Goal: Find specific page/section: Find specific page/section

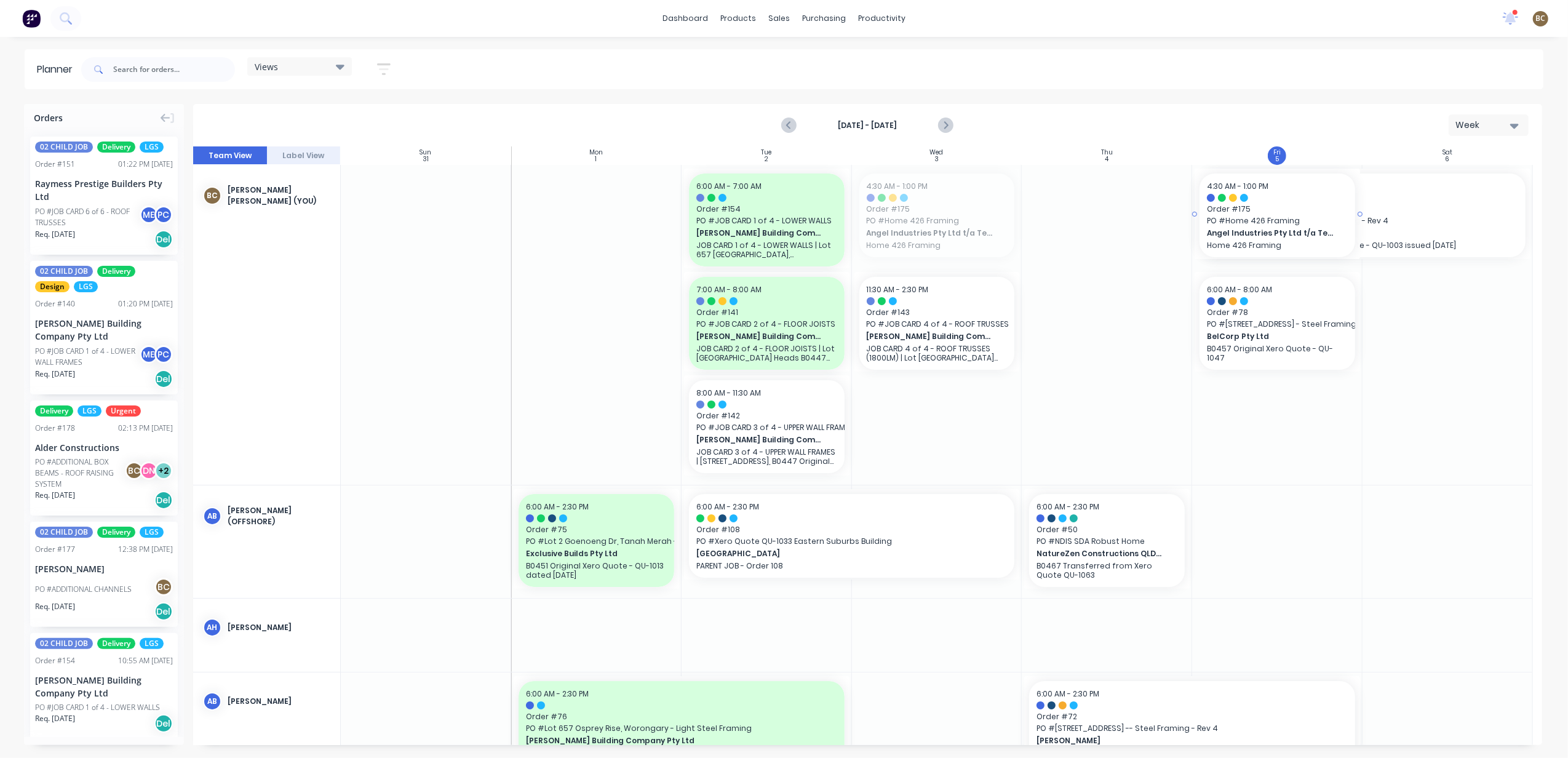
drag, startPoint x: 950, startPoint y: 227, endPoint x: 1254, endPoint y: 379, distance: 339.9
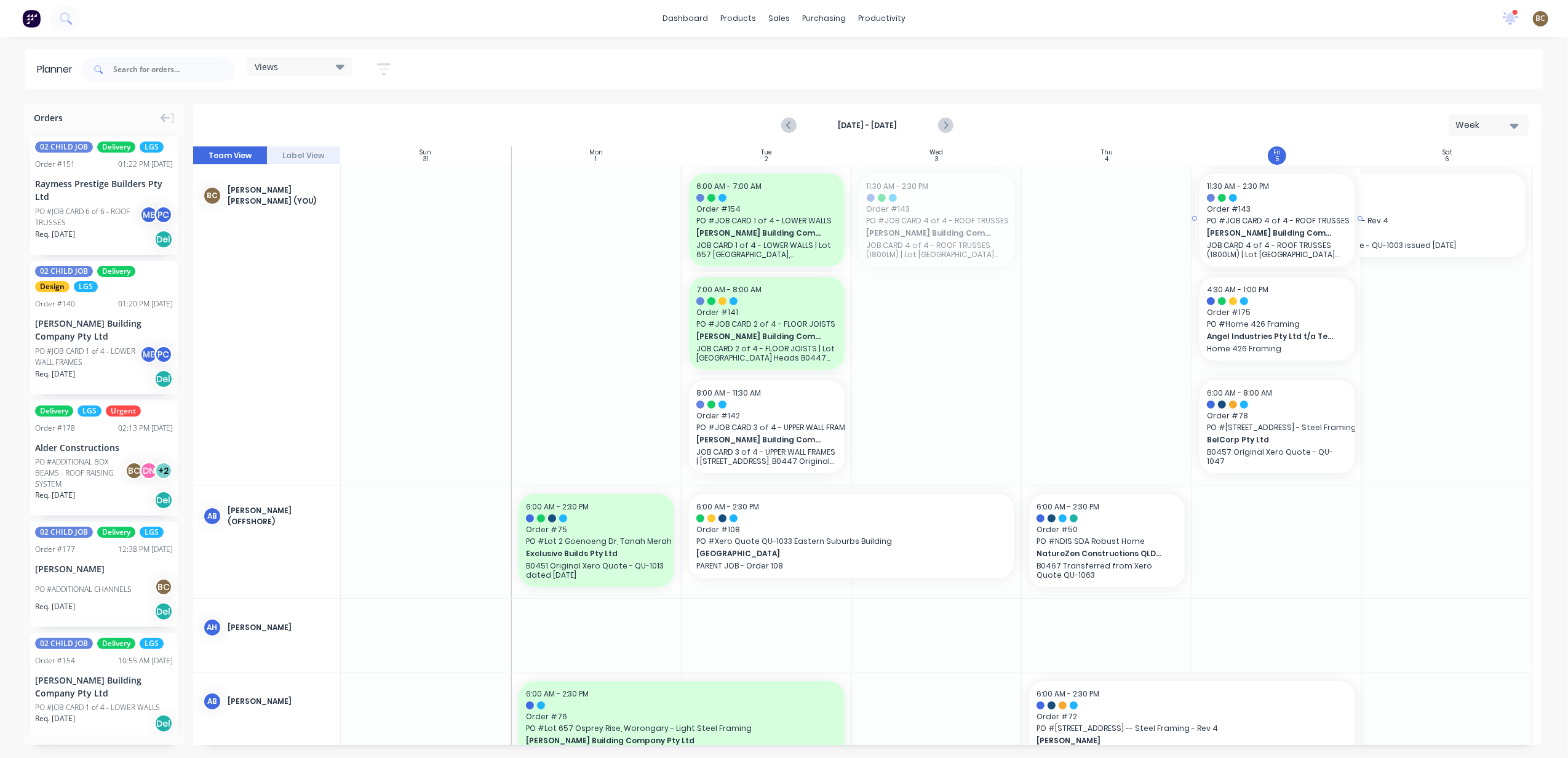
drag, startPoint x: 940, startPoint y: 233, endPoint x: 1227, endPoint y: 263, distance: 288.6
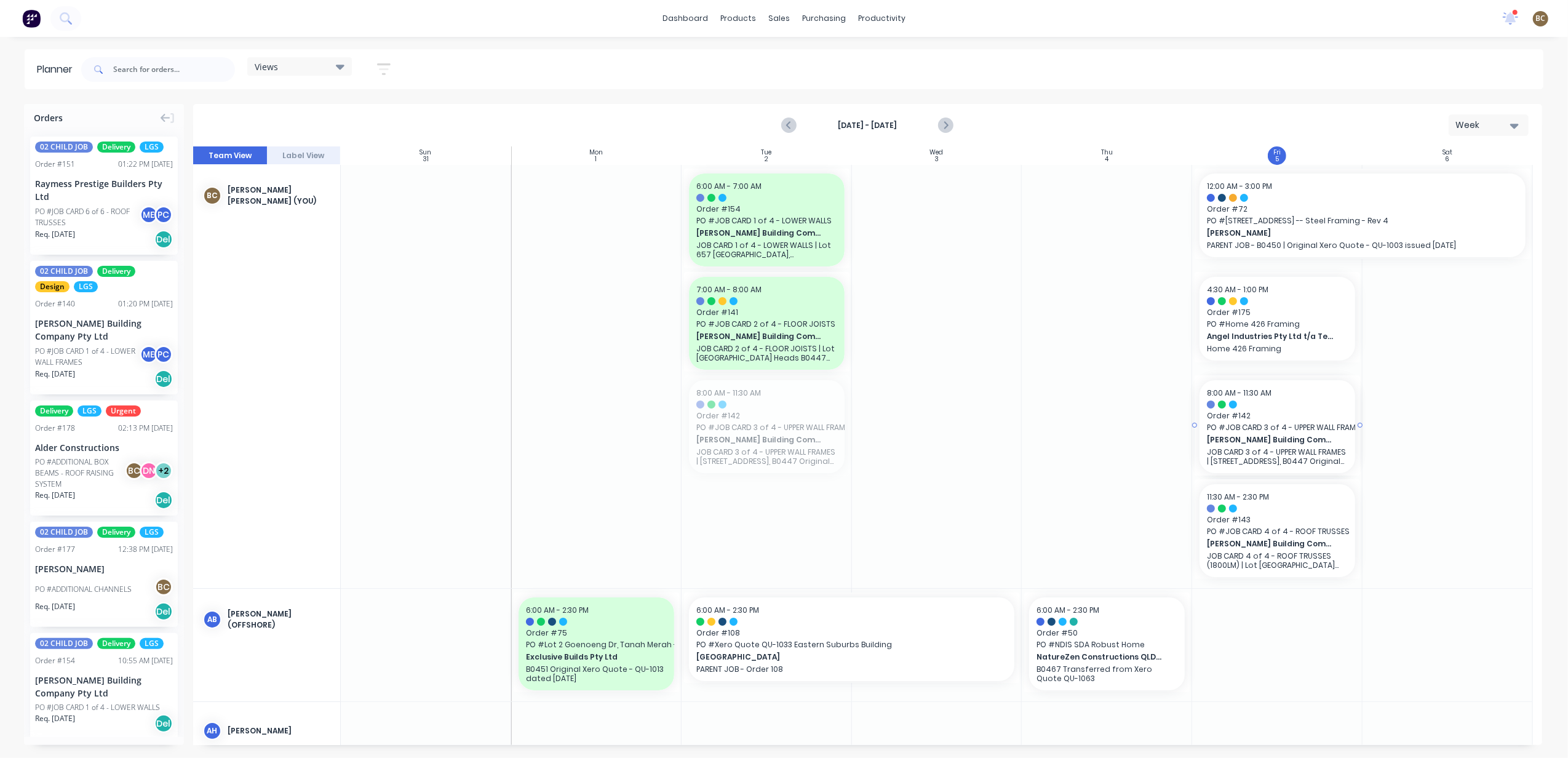
drag, startPoint x: 792, startPoint y: 451, endPoint x: 1219, endPoint y: 281, distance: 459.6
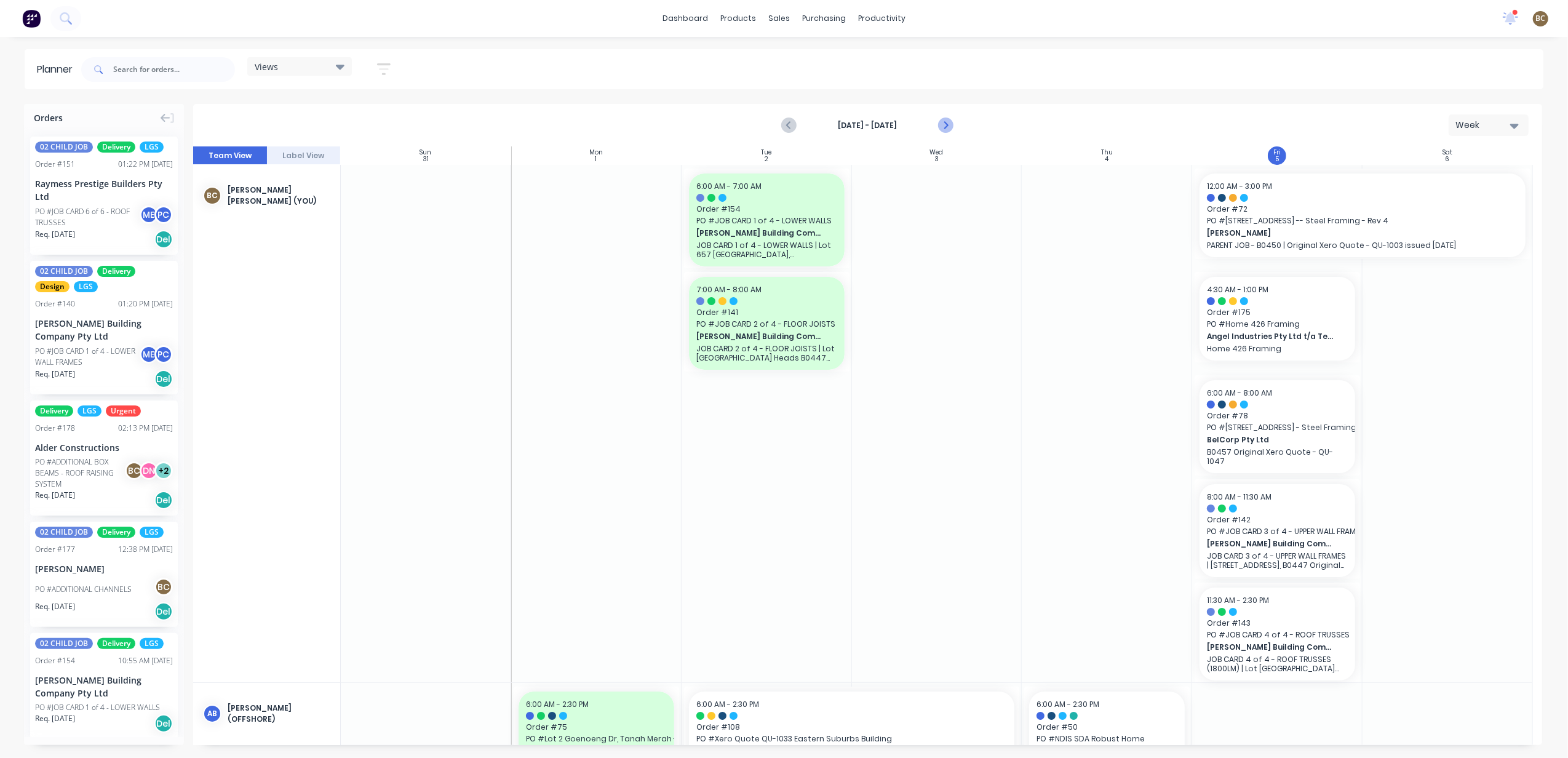
click at [949, 127] on icon "Next page" at bounding box center [946, 125] width 15 height 15
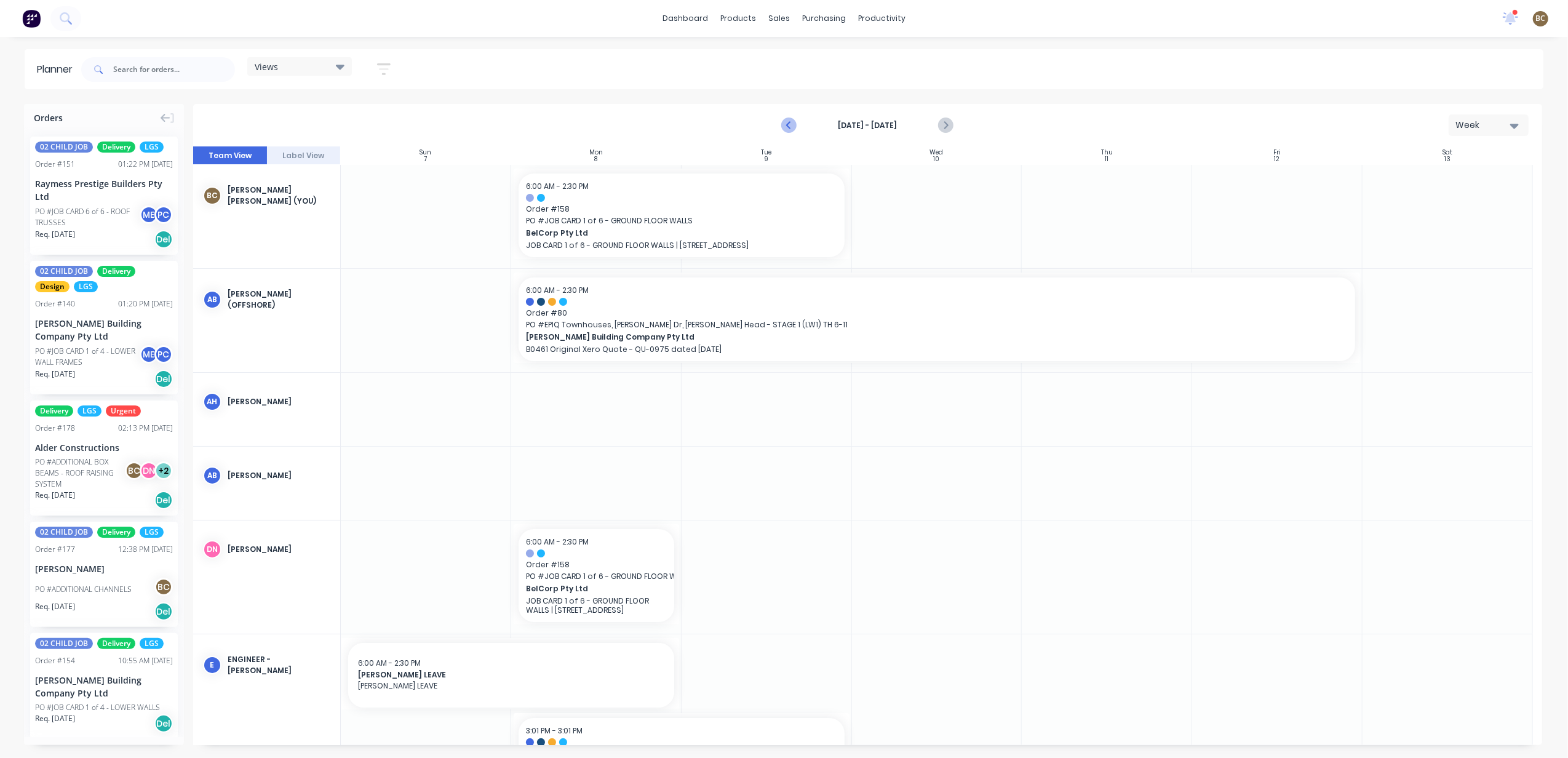
click at [793, 123] on icon "Previous page" at bounding box center [790, 125] width 15 height 15
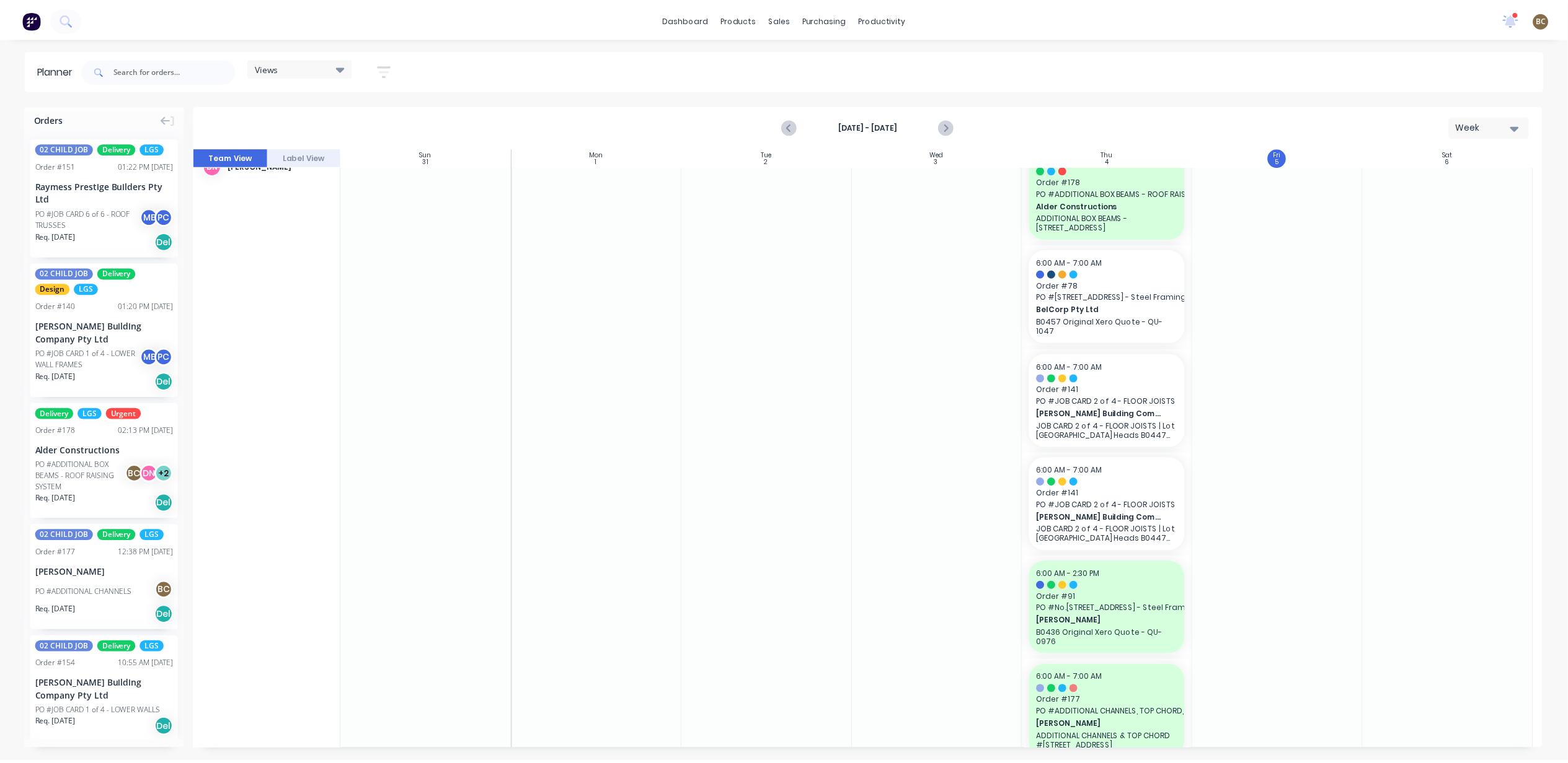
scroll to position [660, 0]
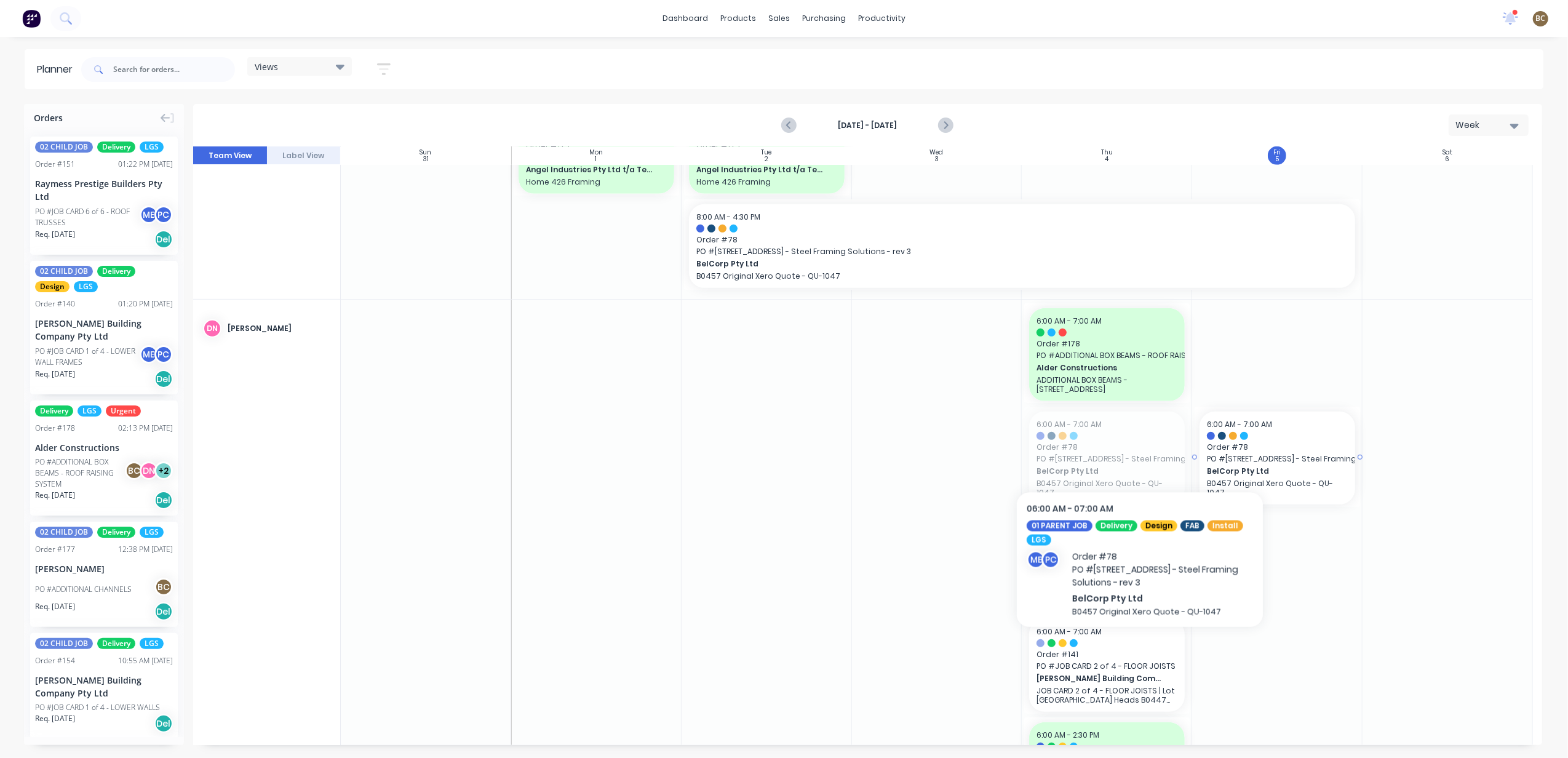
drag, startPoint x: 1122, startPoint y: 443, endPoint x: 1221, endPoint y: 442, distance: 99.0
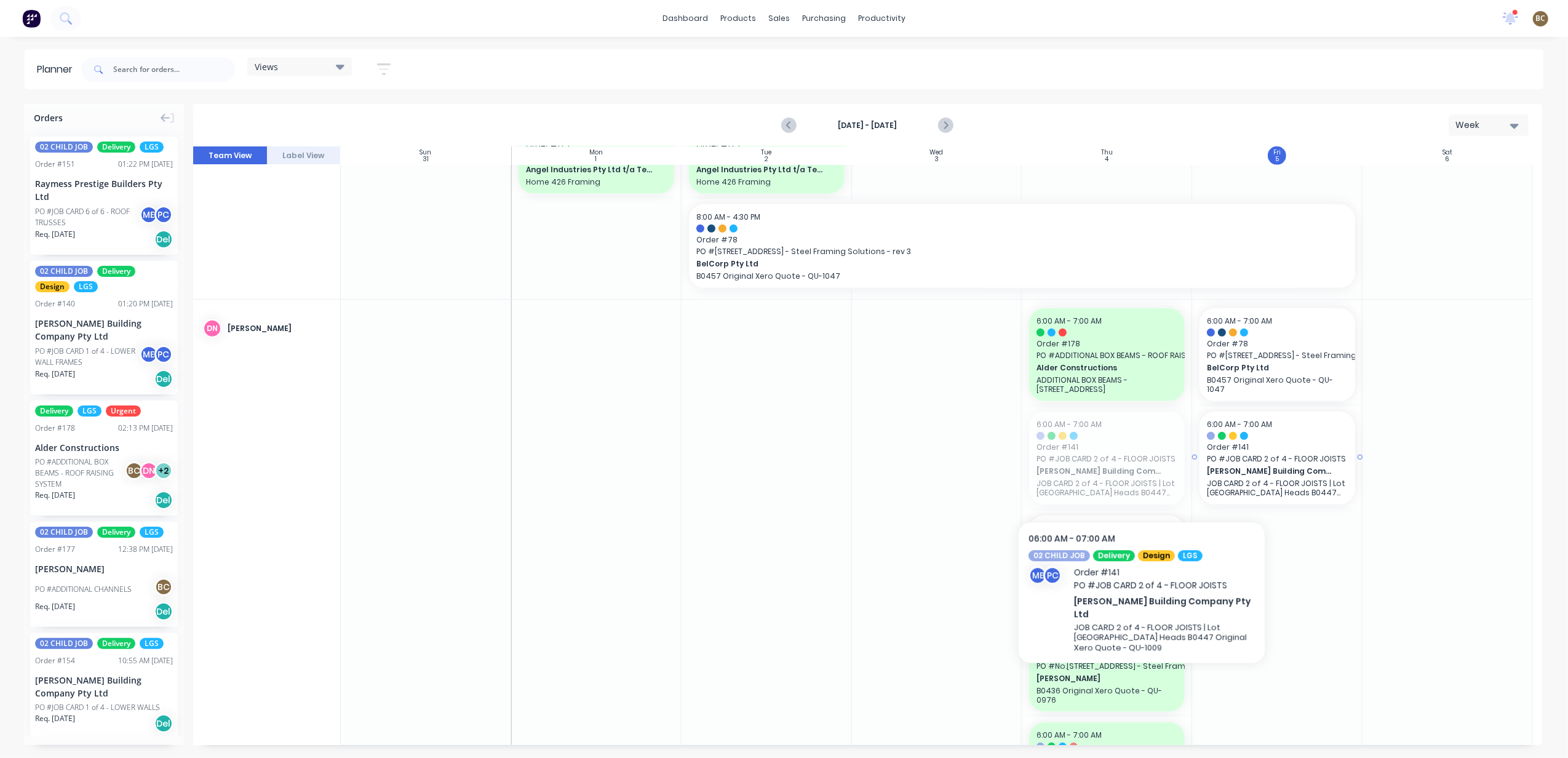
drag, startPoint x: 1126, startPoint y: 476, endPoint x: 1217, endPoint y: 472, distance: 91.1
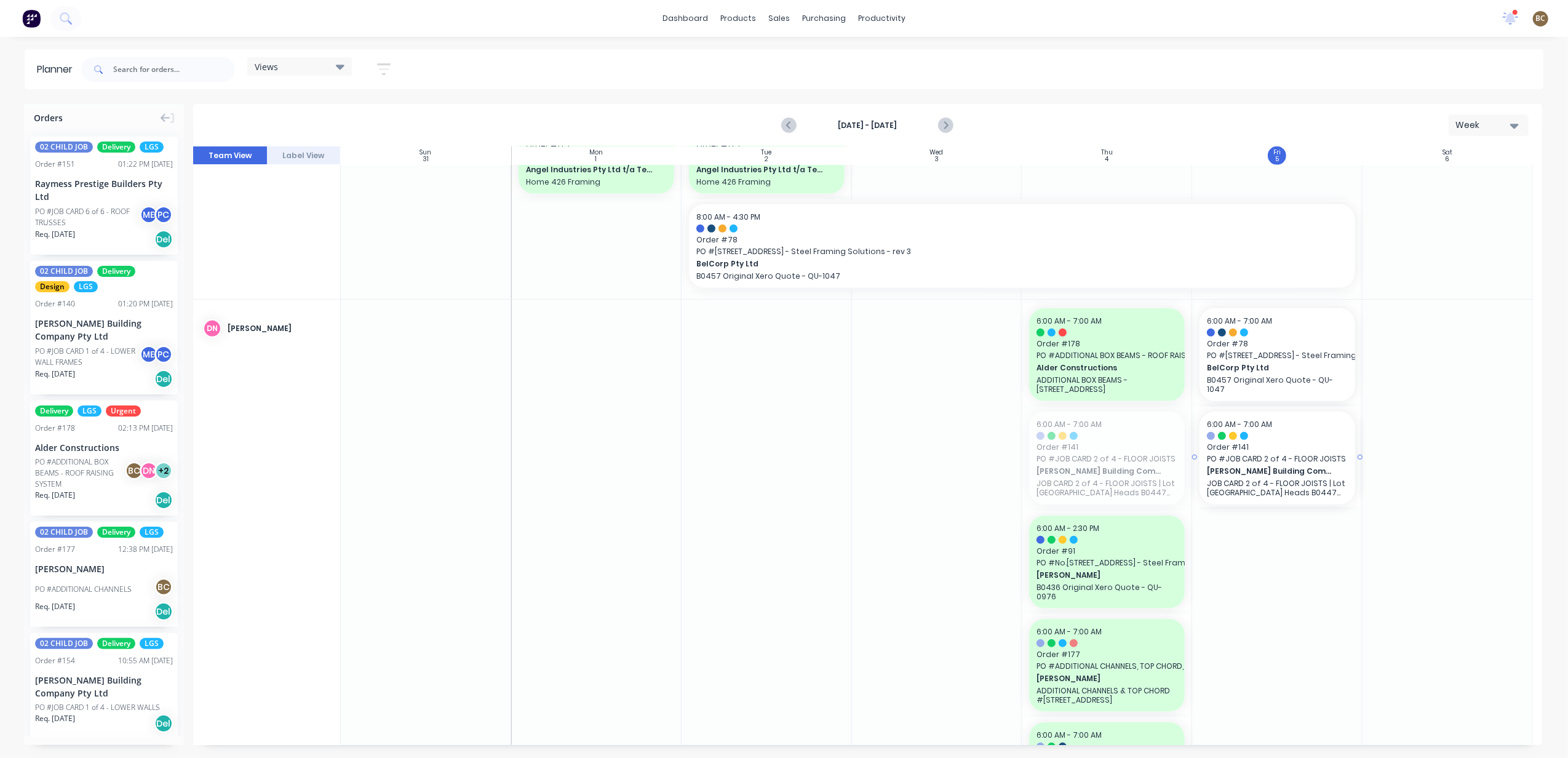
drag, startPoint x: 1125, startPoint y: 461, endPoint x: 1273, endPoint y: 533, distance: 164.6
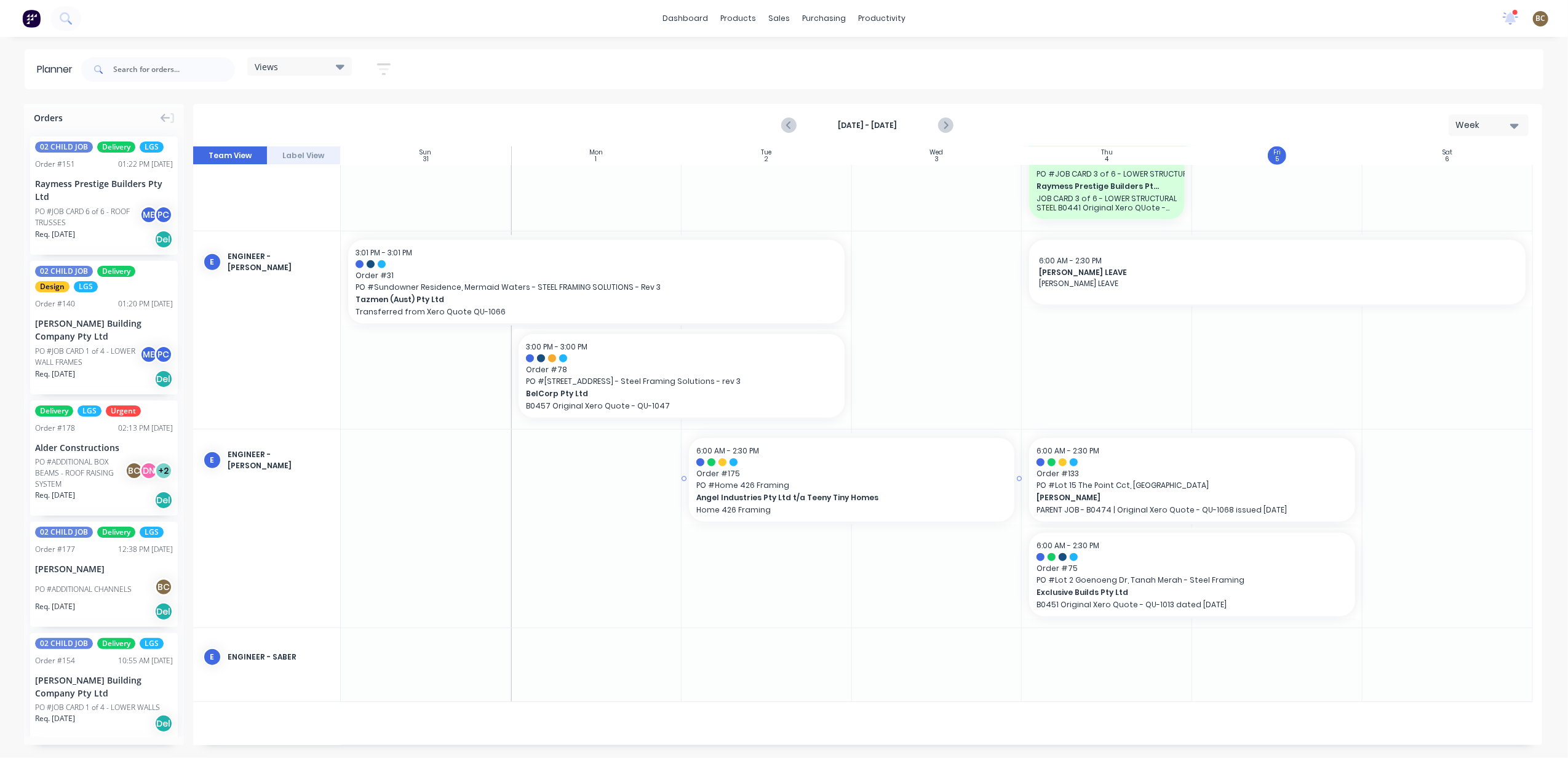
scroll to position [1559, 0]
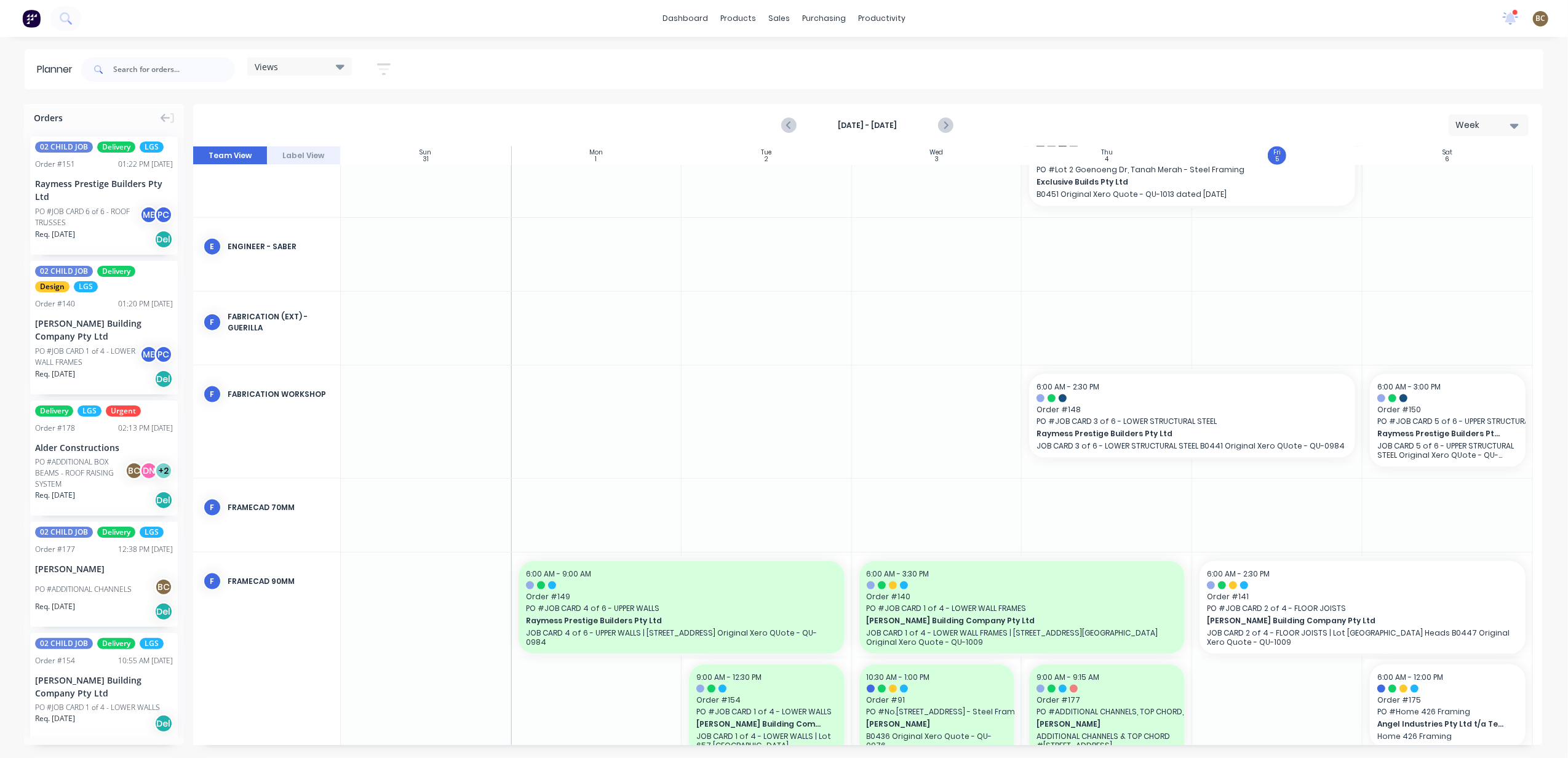
click at [293, 67] on div "Views" at bounding box center [300, 67] width 90 height 11
click at [297, 250] on button "FACTORY PRODUCTION" at bounding box center [322, 256] width 131 height 14
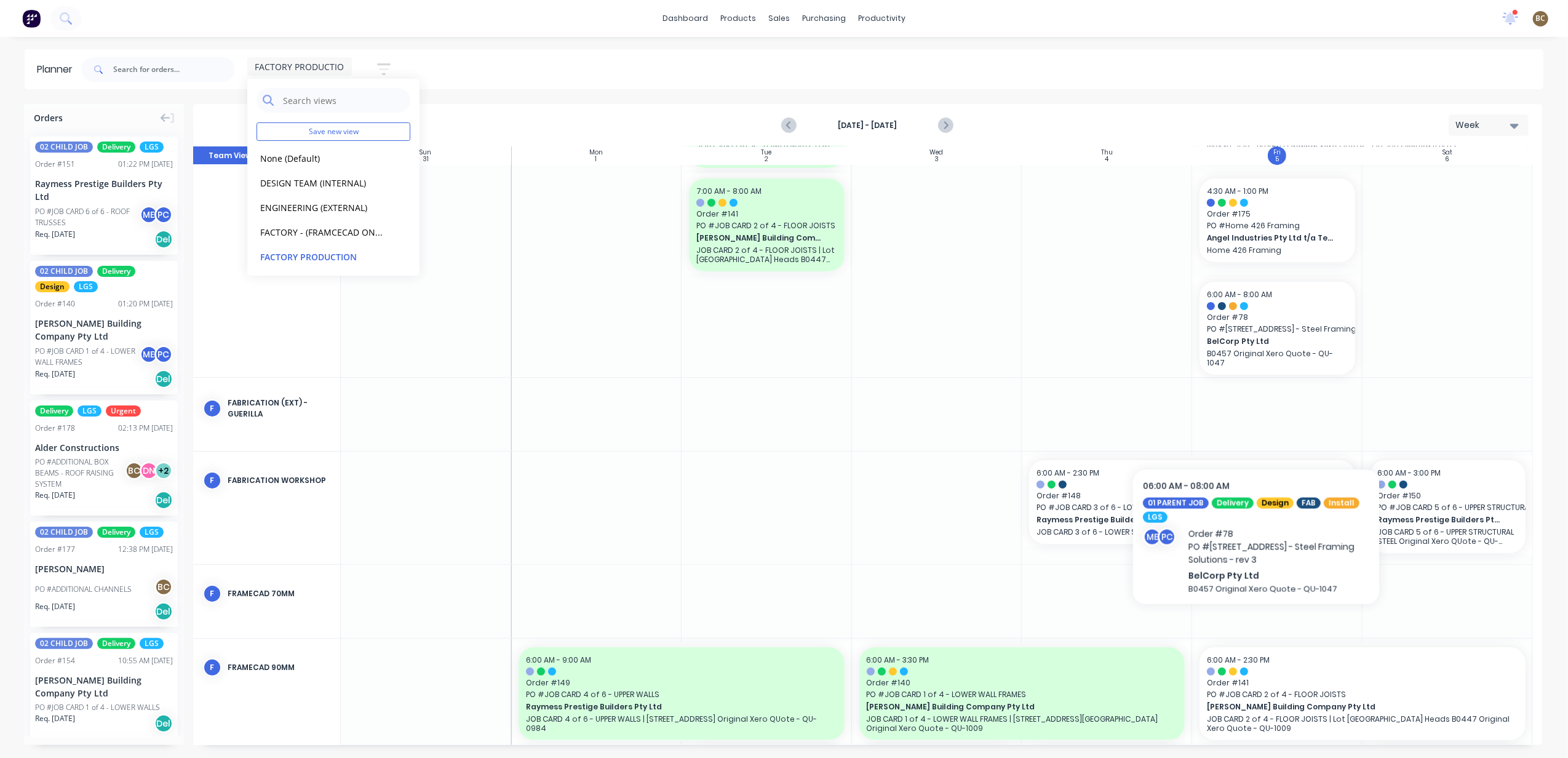
scroll to position [246, 0]
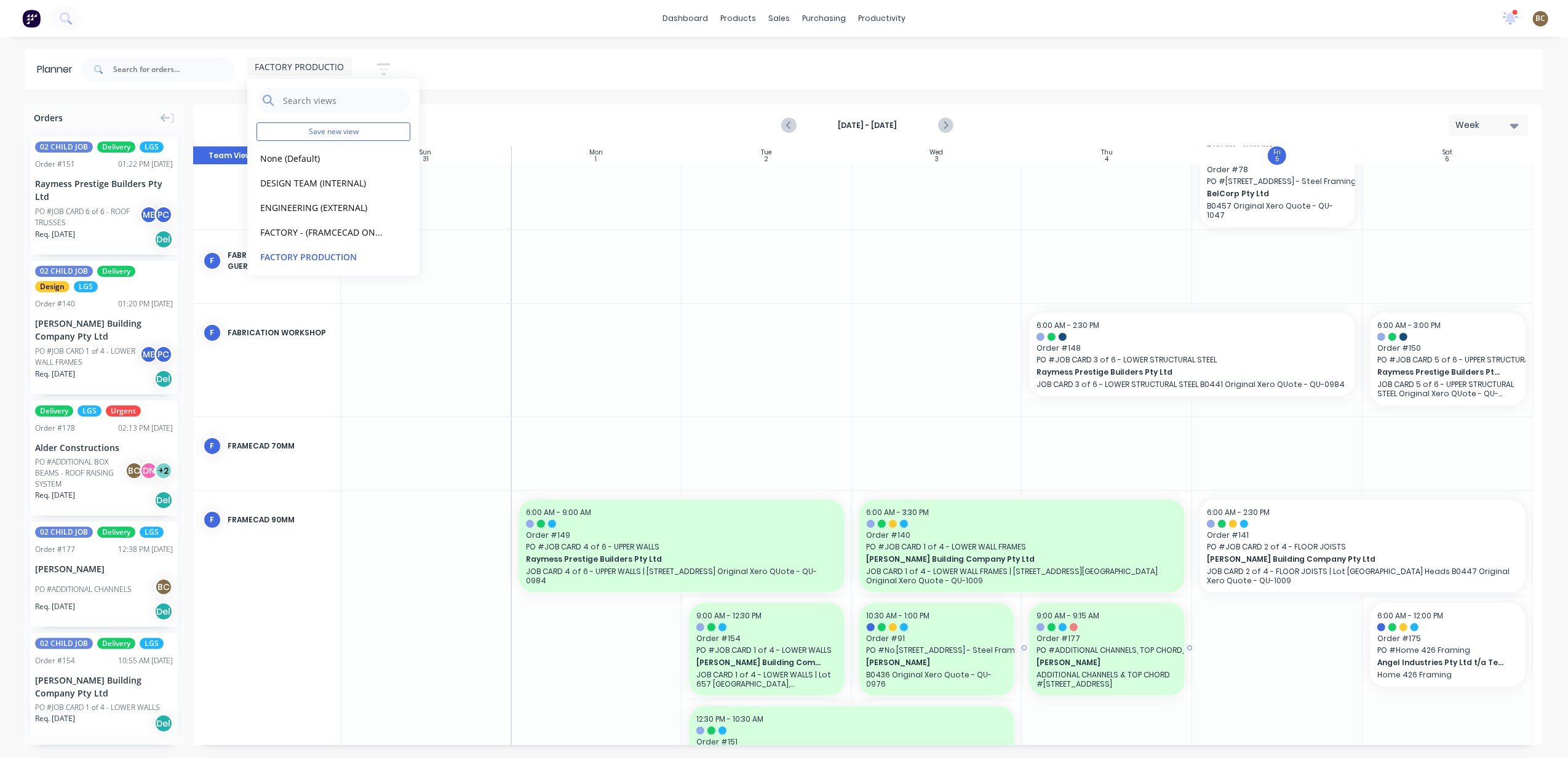
click at [1123, 668] on div "[PERSON_NAME] ADDITIONAL CHANNELS & TOP CHORD #[STREET_ADDRESS]" at bounding box center [1107, 673] width 141 height 32
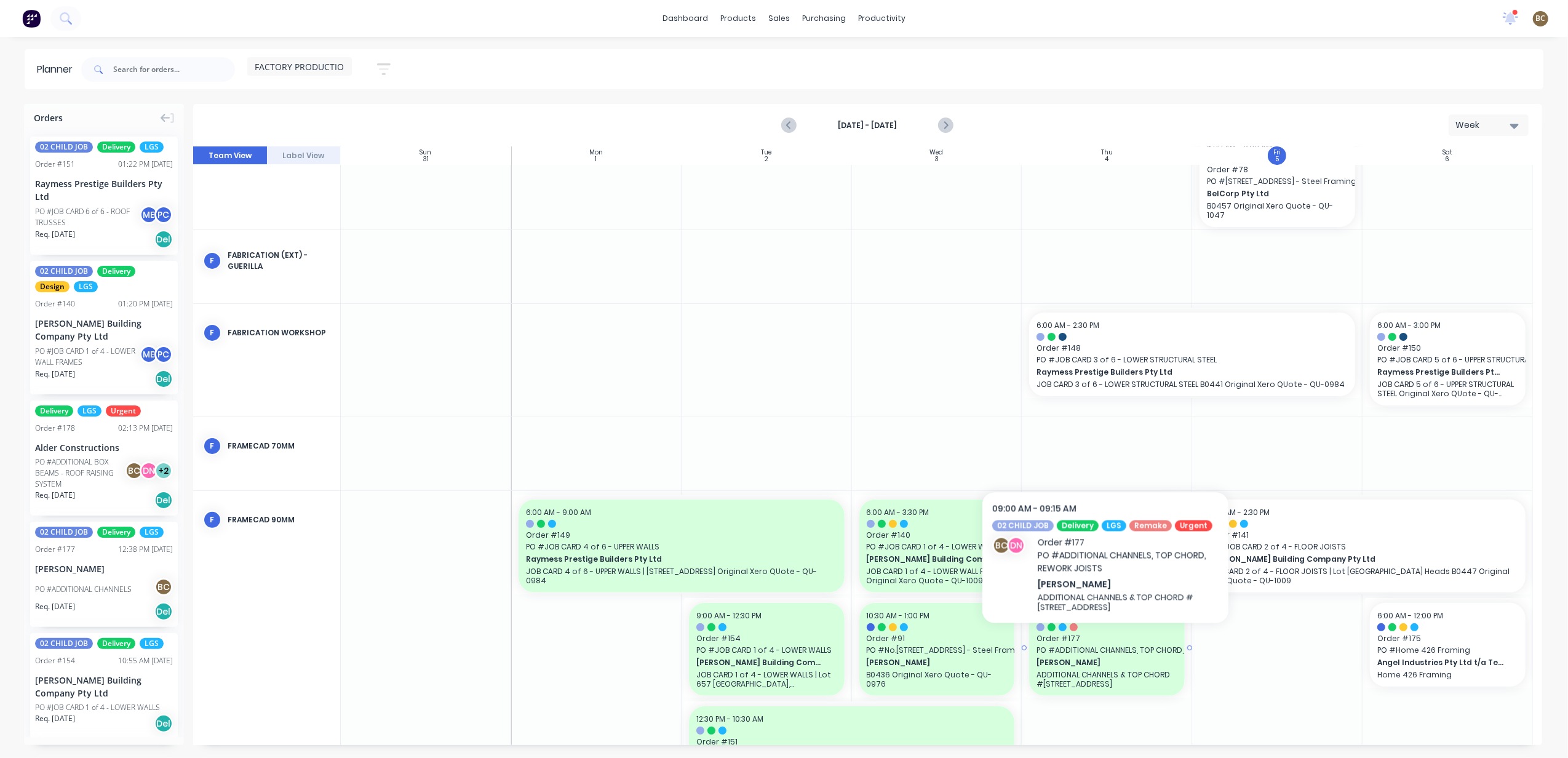
click at [1090, 659] on span "[PERSON_NAME]" at bounding box center [1100, 662] width 127 height 11
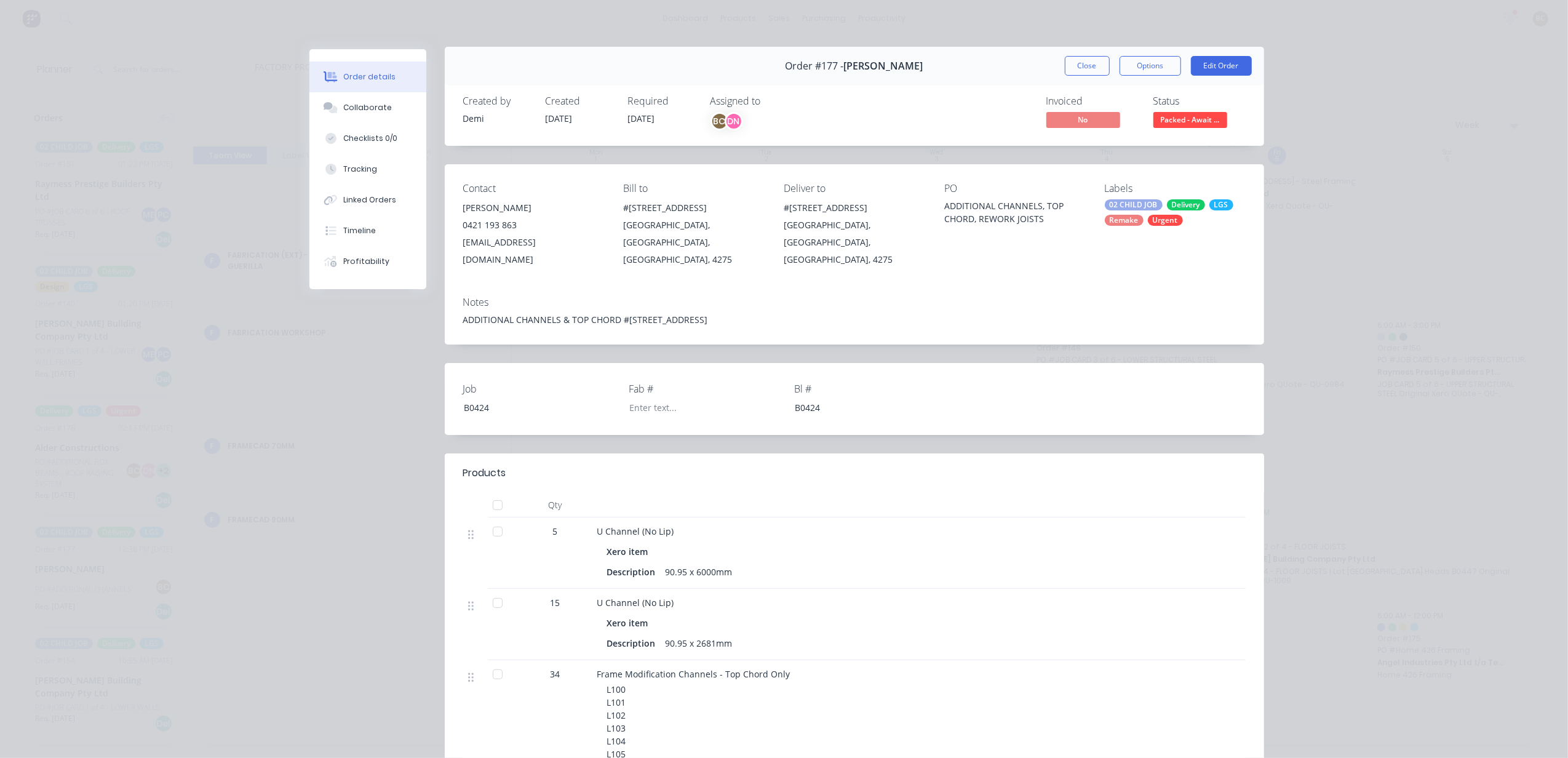
scroll to position [0, 0]
click at [815, 206] on div "#[STREET_ADDRESS]" at bounding box center [854, 211] width 141 height 18
click at [805, 272] on div "Contact [PERSON_NAME] [PHONE_NUMBER] [EMAIL_ADDRESS][DOMAIN_NAME] Bill to #446 …" at bounding box center [855, 228] width 820 height 122
click at [796, 257] on div "[GEOGRAPHIC_DATA], [GEOGRAPHIC_DATA], [GEOGRAPHIC_DATA], 4275" at bounding box center [854, 245] width 141 height 52
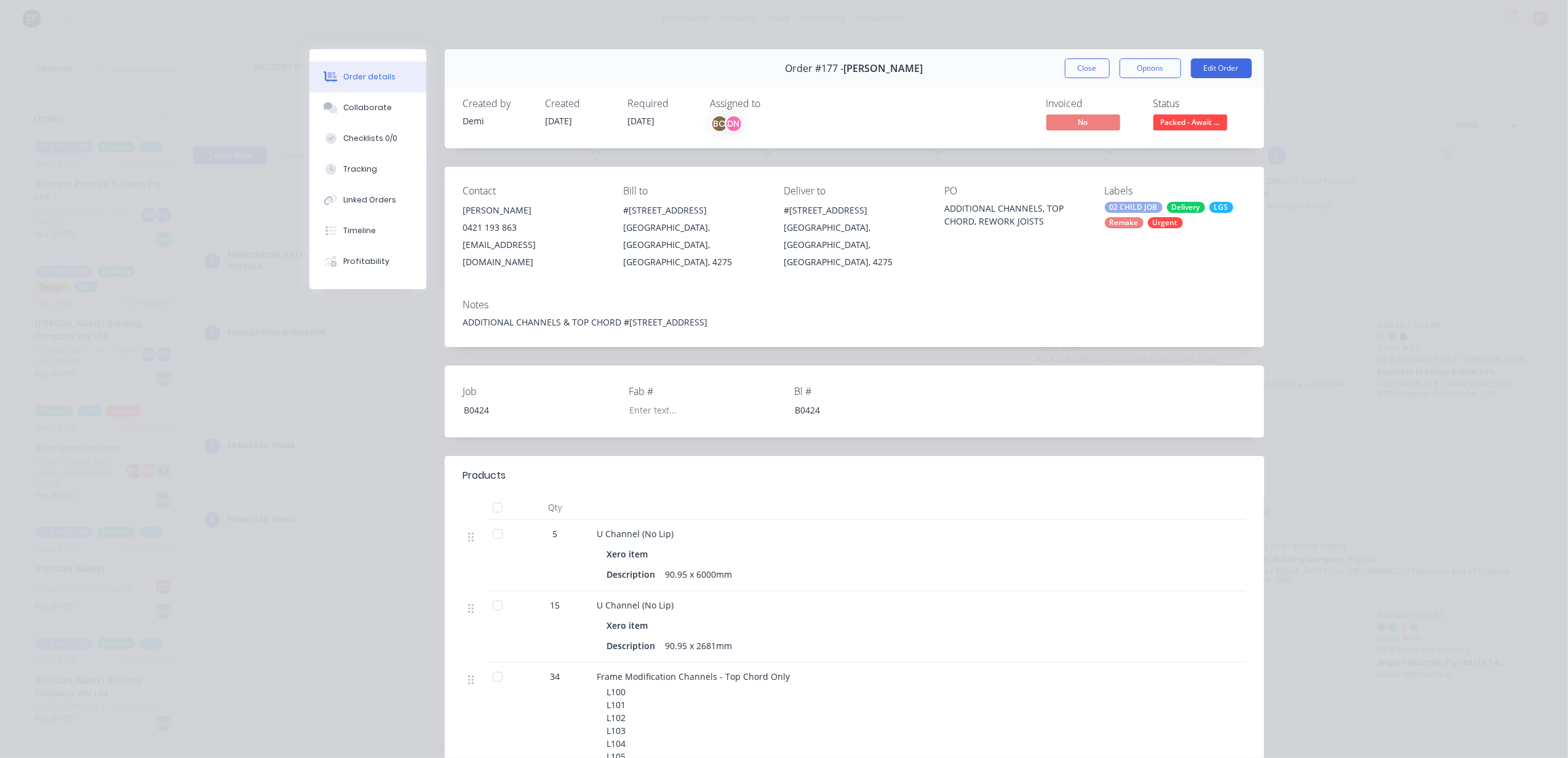
click at [786, 208] on div "#[STREET_ADDRESS]" at bounding box center [854, 211] width 141 height 18
copy div "#[STREET_ADDRESS]"
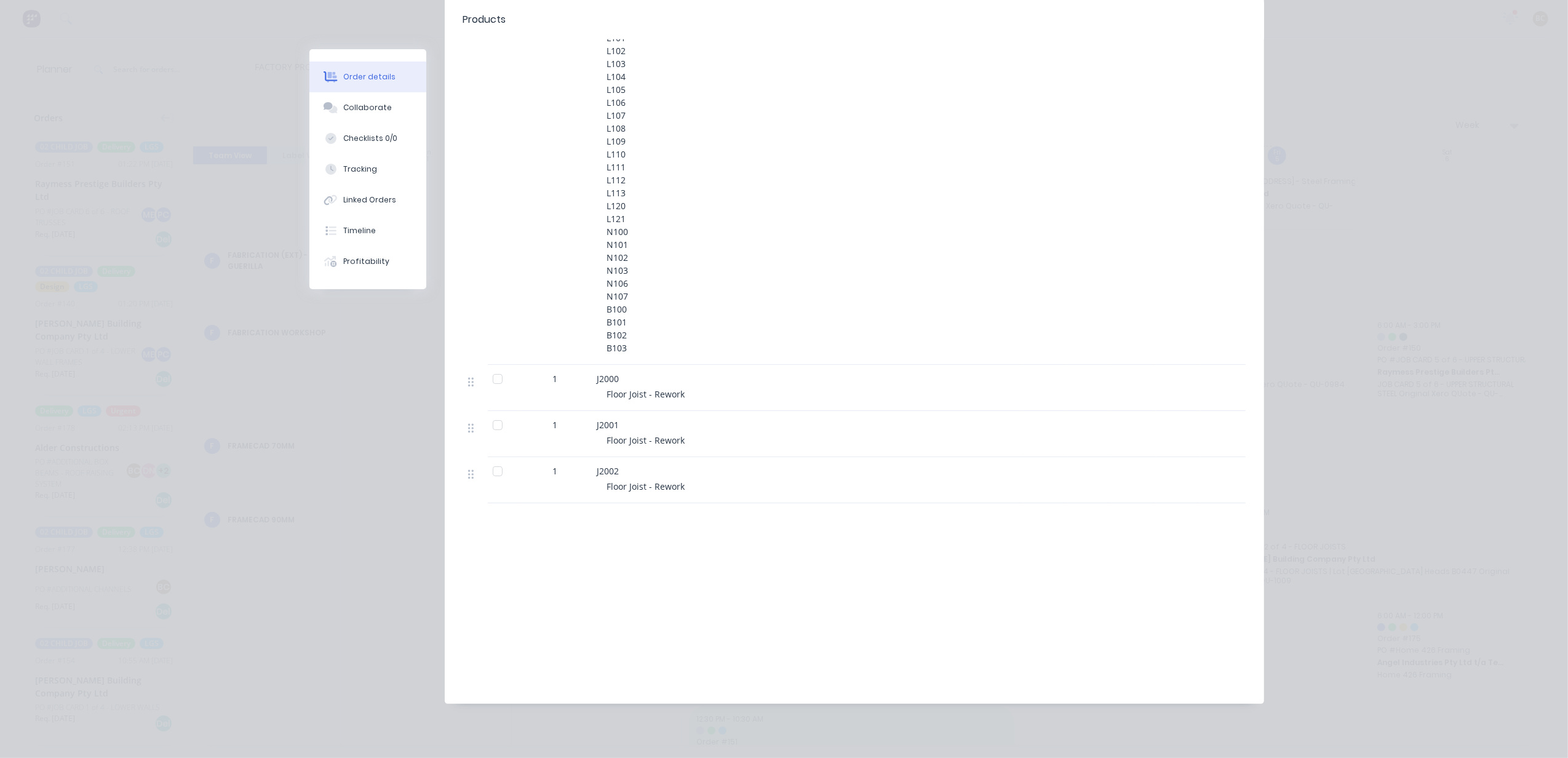
scroll to position [672, 0]
click at [893, 722] on div "Order details Collaborate Checklists 0/0 Tracking Linked Orders Timeline Profit…" at bounding box center [784, 60] width 984 height 1362
drag, startPoint x: 709, startPoint y: 577, endPoint x: 701, endPoint y: 573, distance: 8.9
click at [709, 576] on div "Labour $0.00 Sub total $0.00 Margin $0.00 ( 0.00 %) Tax $0.00 Total $0.00" at bounding box center [855, 611] width 783 height 143
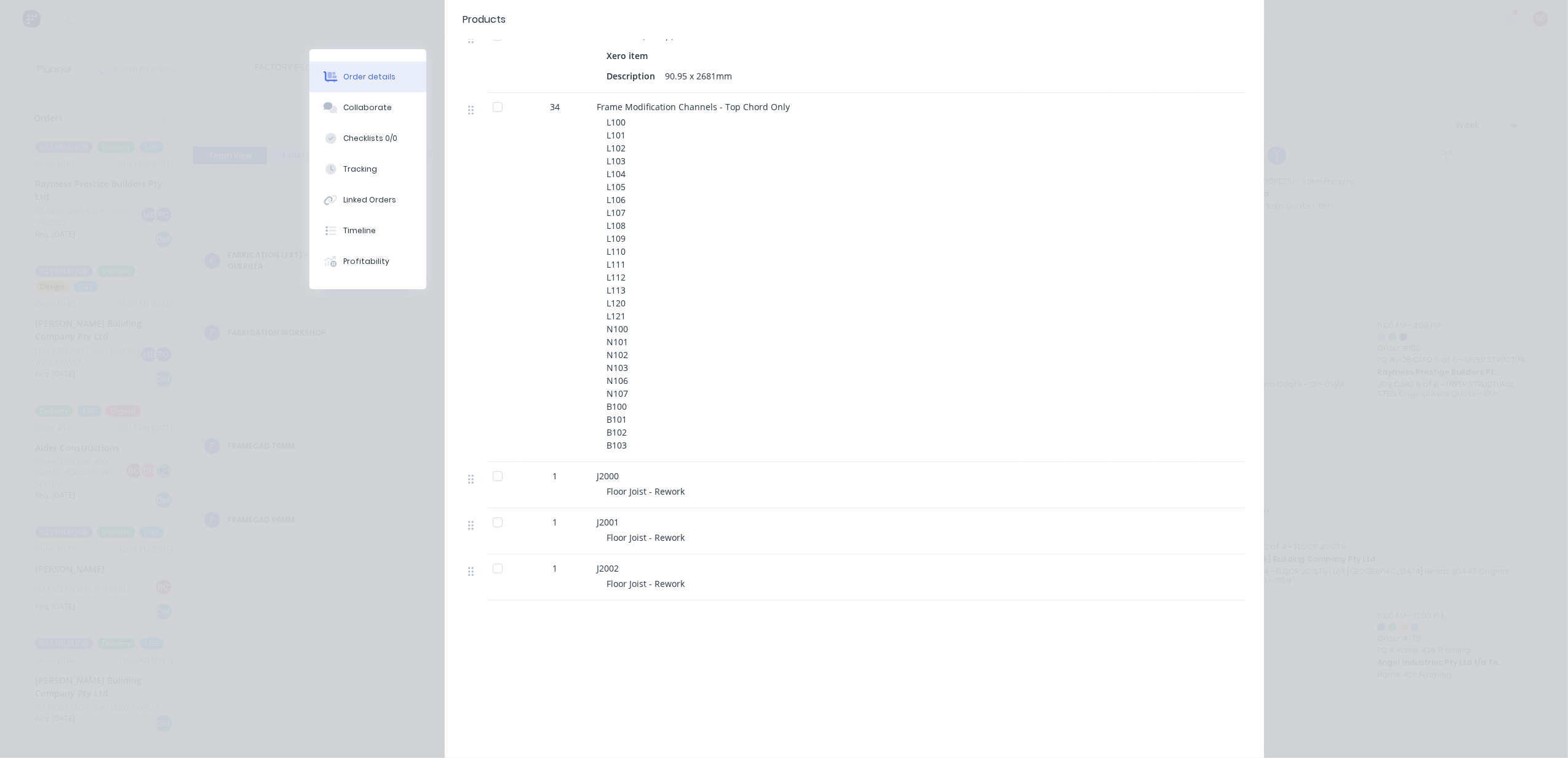
scroll to position [426, 0]
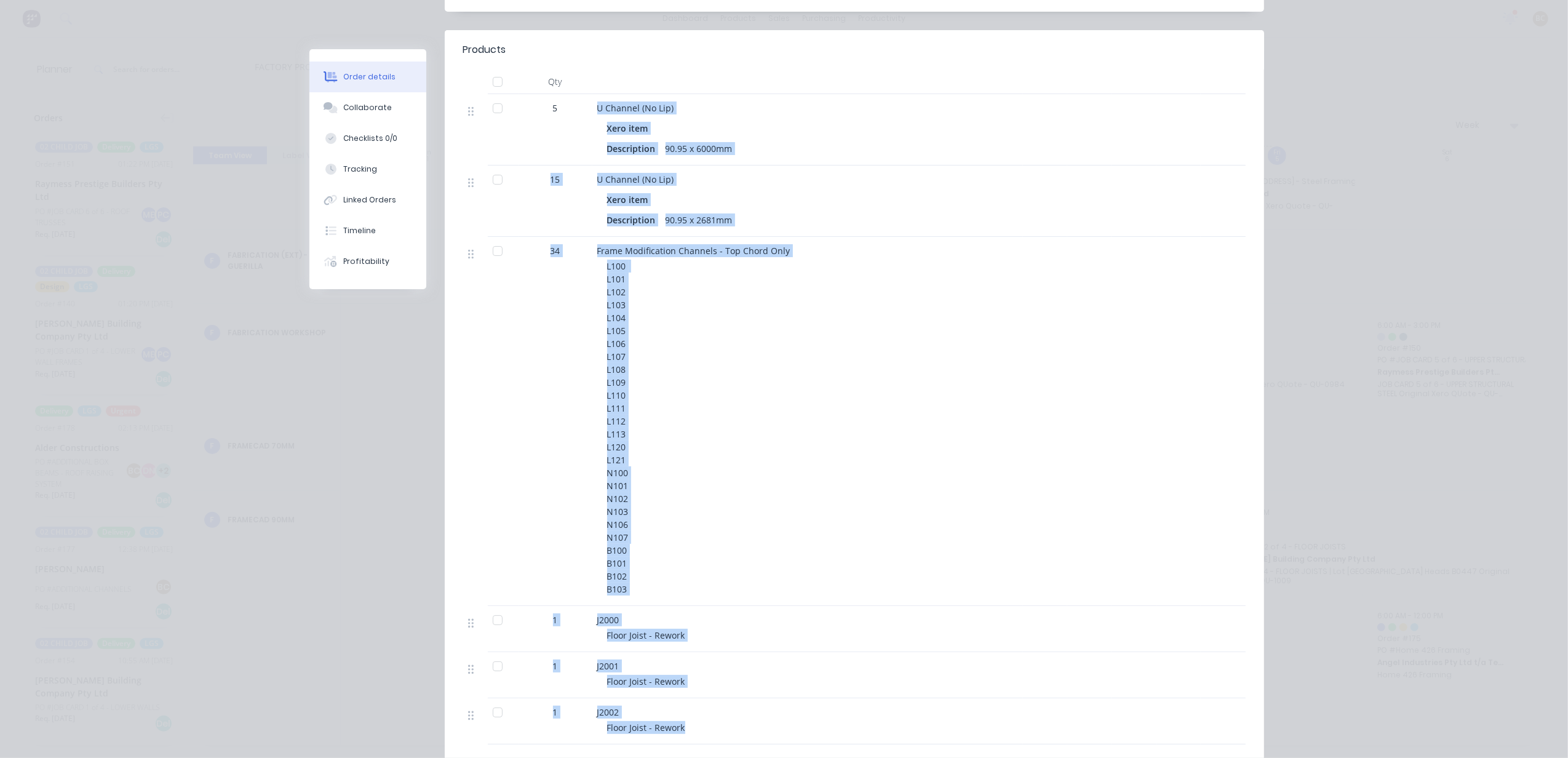
drag, startPoint x: 697, startPoint y: 723, endPoint x: 581, endPoint y: 120, distance: 614.1
click at [581, 120] on div "5 U Channel (No Lip) Xero item Description 90.95 x 6000mm 15 U Channel (No Lip)…" at bounding box center [855, 418] width 783 height 650
